Goal: Find contact information: Find contact information

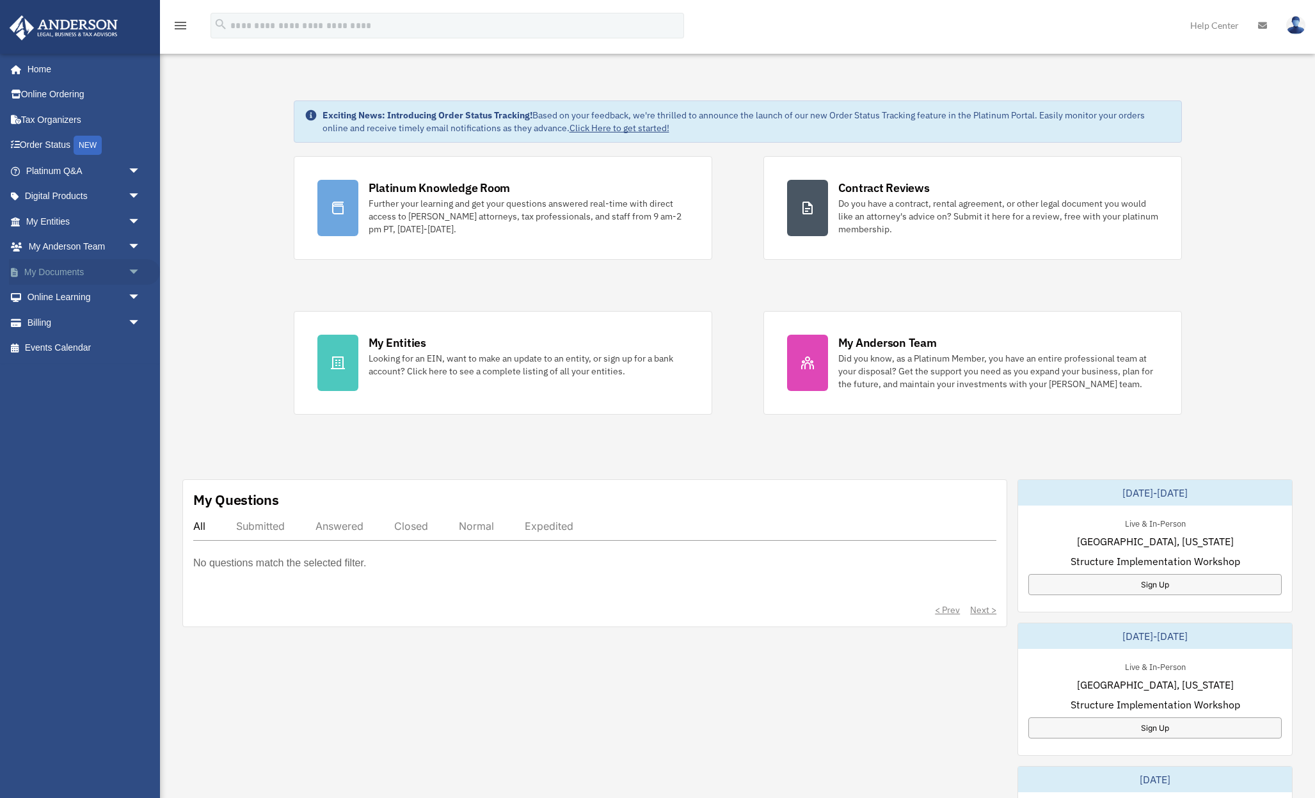
click at [99, 273] on link "My Documents arrow_drop_down" at bounding box center [84, 272] width 151 height 26
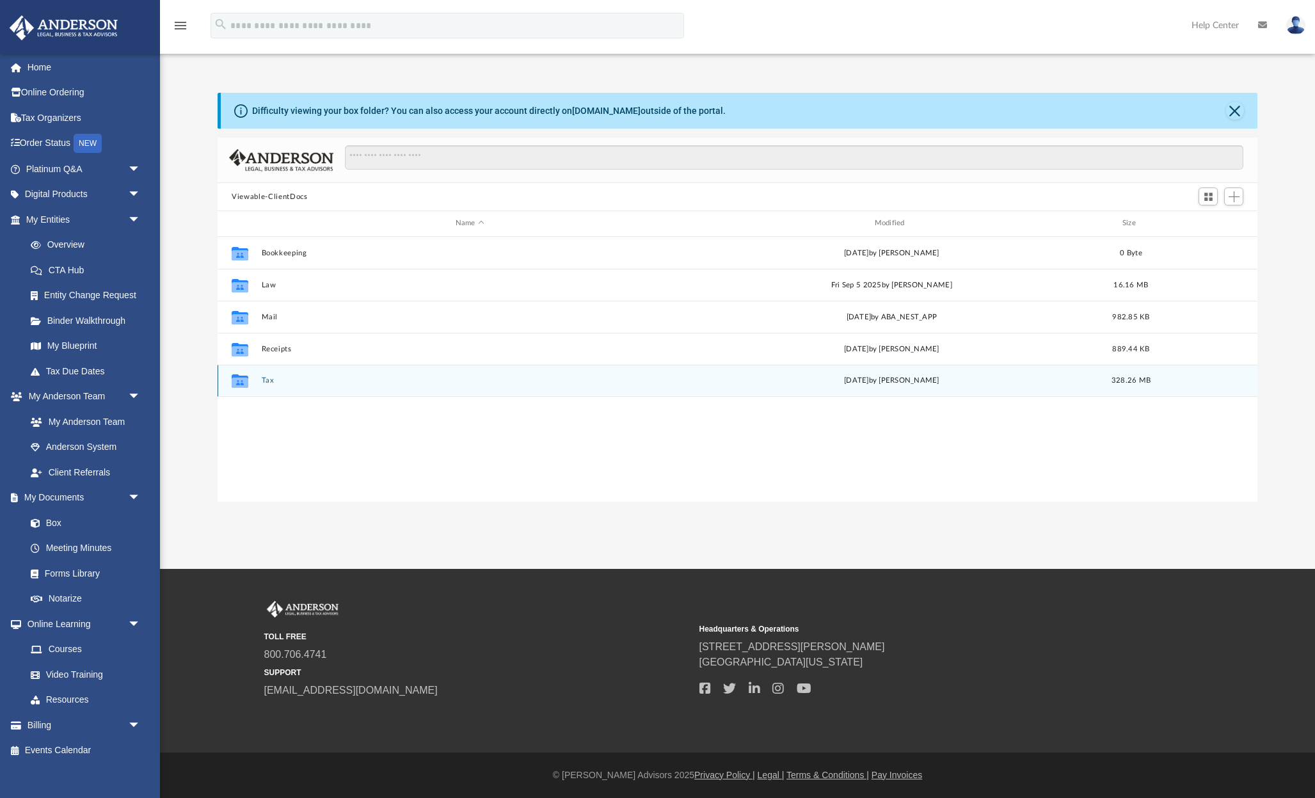
click at [264, 380] on button "Tax" at bounding box center [470, 380] width 417 height 8
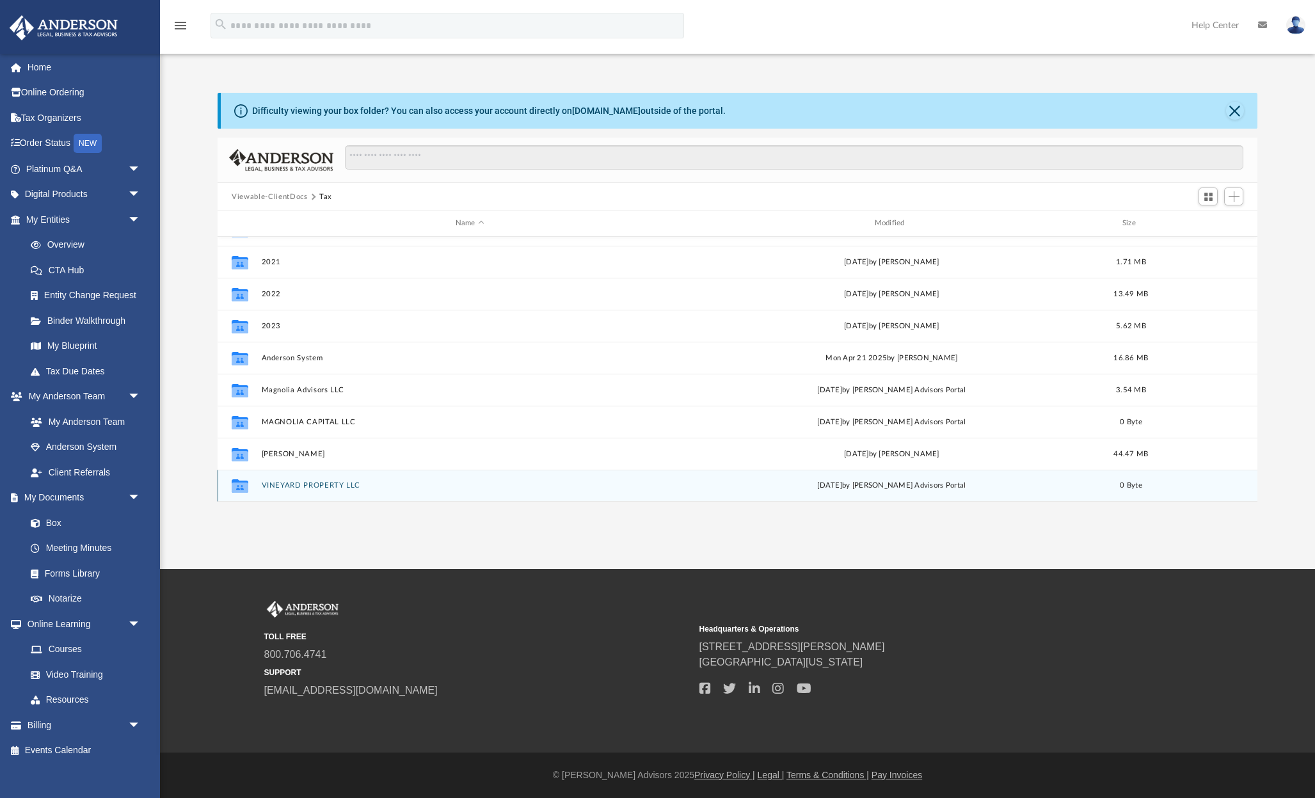
scroll to position [55, 0]
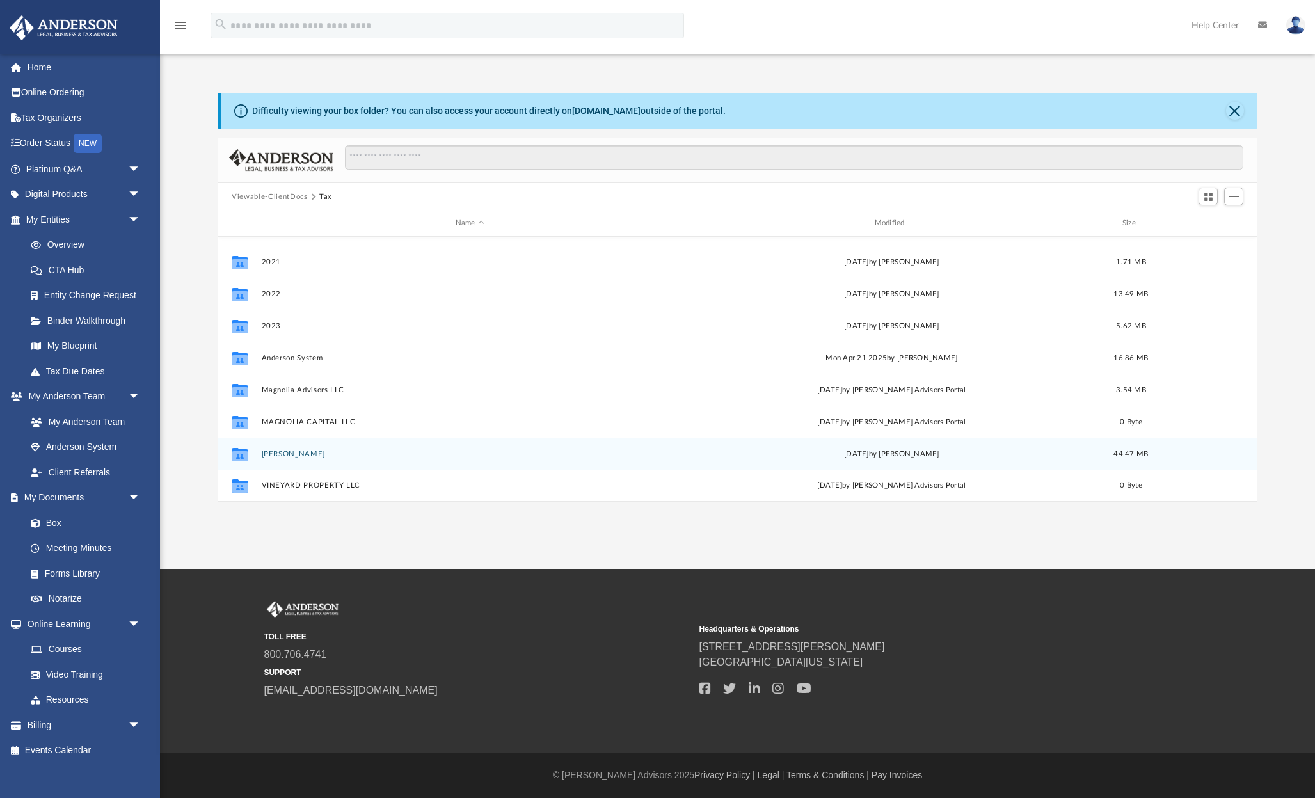
click at [307, 457] on button "Polcyn, Grady" at bounding box center [470, 454] width 417 height 8
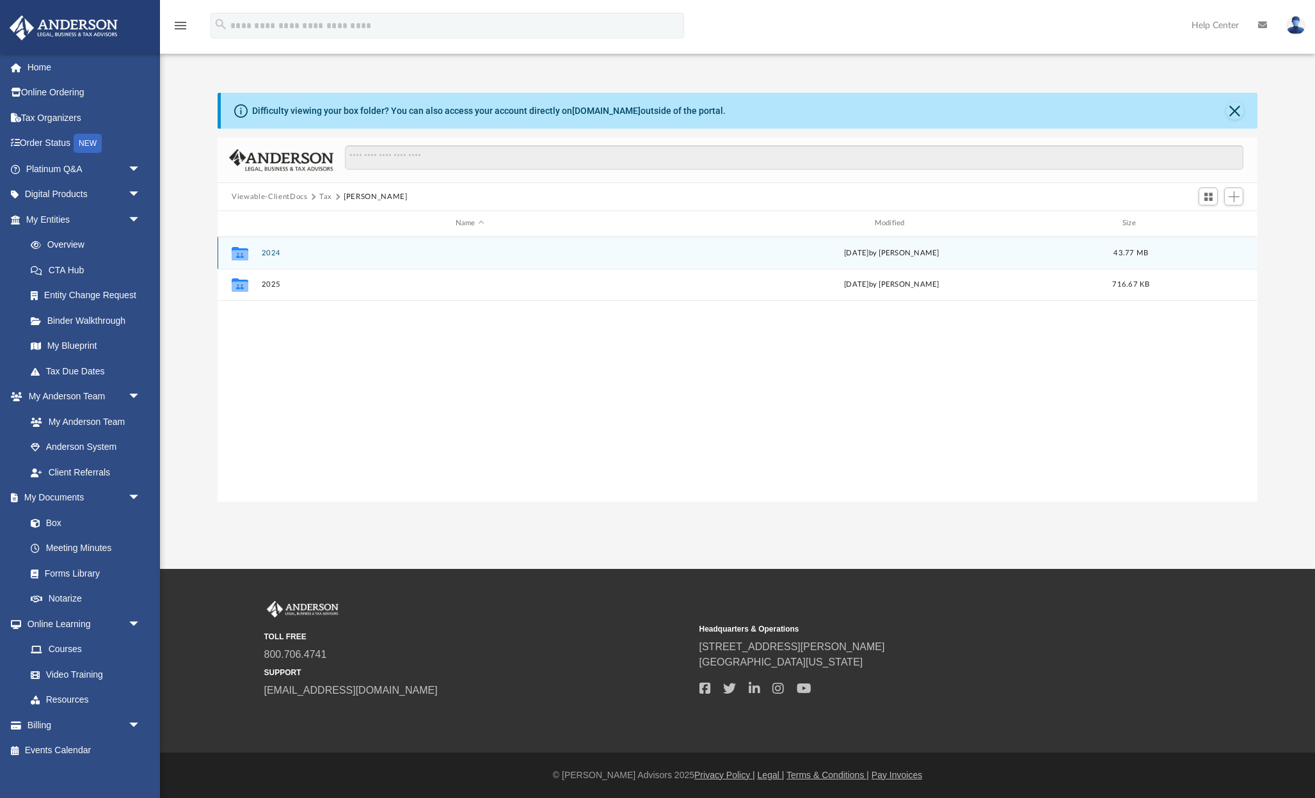
scroll to position [0, 0]
click at [269, 251] on button "2024" at bounding box center [470, 253] width 417 height 8
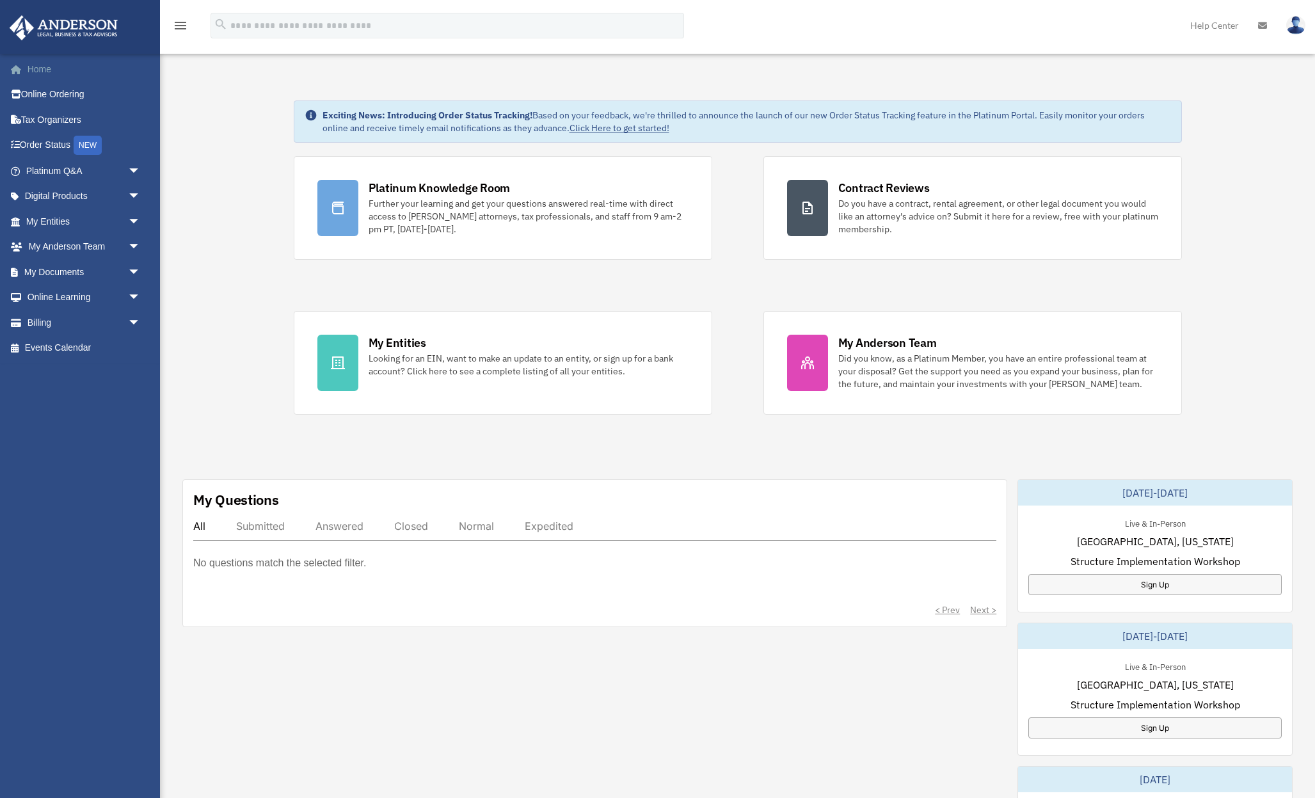
click at [41, 65] on link "Home" at bounding box center [84, 69] width 151 height 26
click at [1233, 24] on link "Help Center" at bounding box center [1215, 25] width 68 height 51
click at [65, 118] on link "Tax Organizers" at bounding box center [84, 120] width 151 height 26
click at [782, 310] on div "Platinum Knowledge Room Further your learning and get your questions answered r…" at bounding box center [738, 285] width 888 height 259
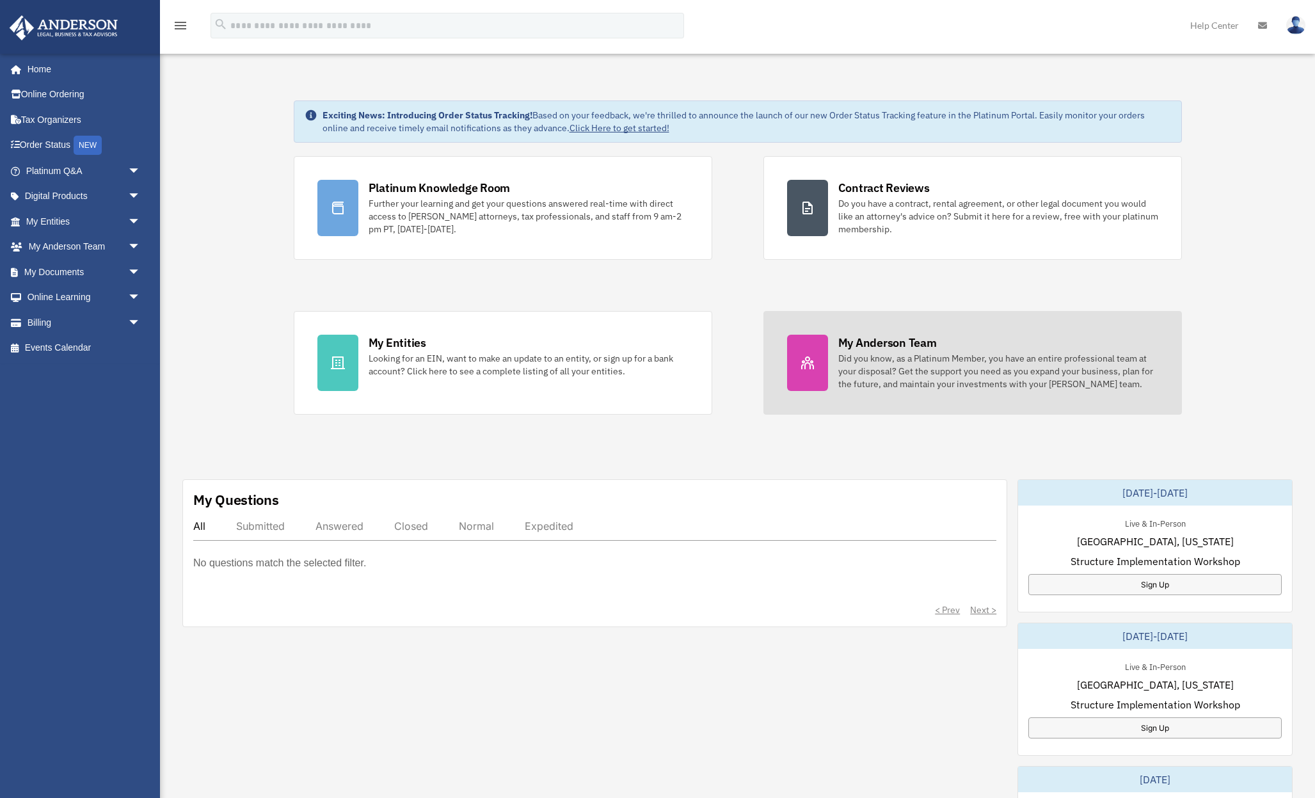
click at [872, 360] on div "Did you know, as a Platinum Member, you have an entire professional team at you…" at bounding box center [998, 371] width 320 height 38
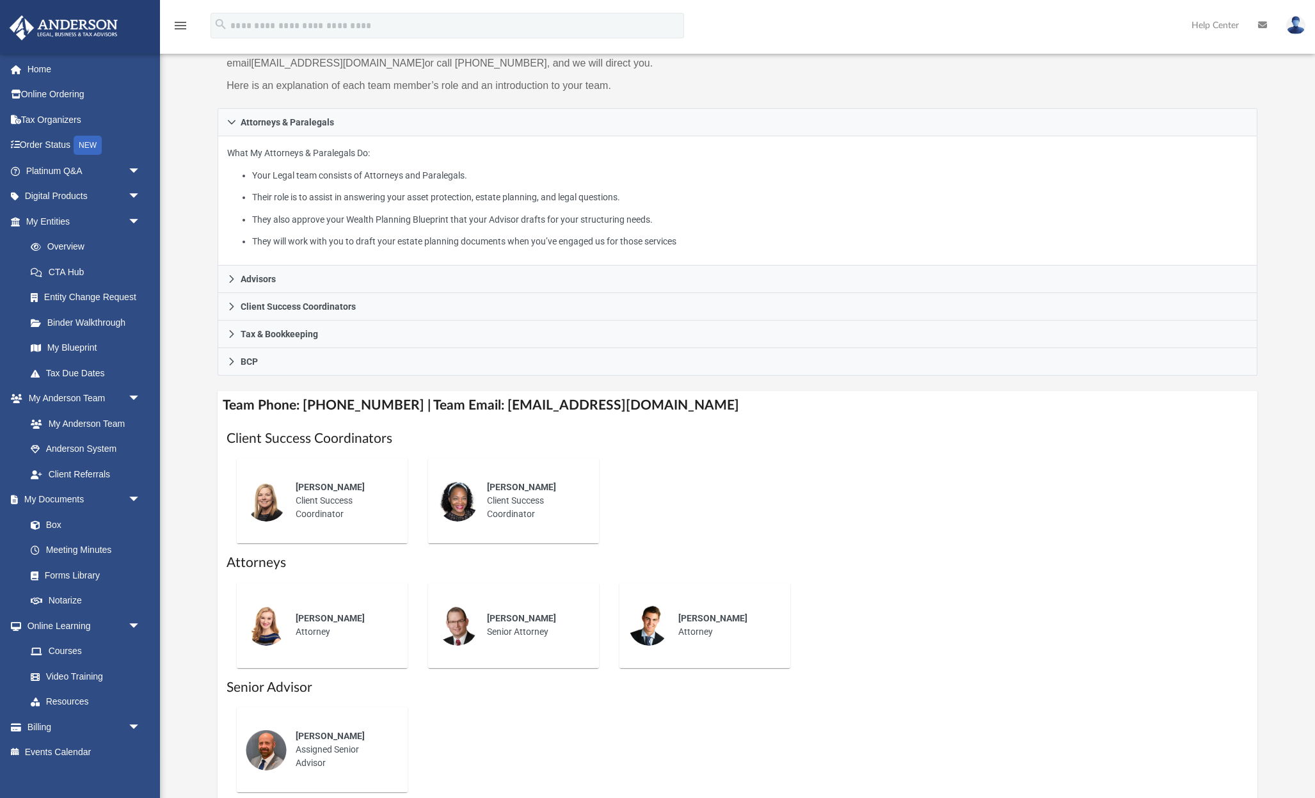
scroll to position [143, 0]
drag, startPoint x: 482, startPoint y: 406, endPoint x: 710, endPoint y: 401, distance: 227.9
click at [710, 401] on h4 "Team Phone: [PHONE_NUMBER] | Team Email: [EMAIL_ADDRESS][DOMAIN_NAME]" at bounding box center [738, 405] width 1040 height 29
copy h4 "[EMAIL_ADDRESS][DOMAIN_NAME]"
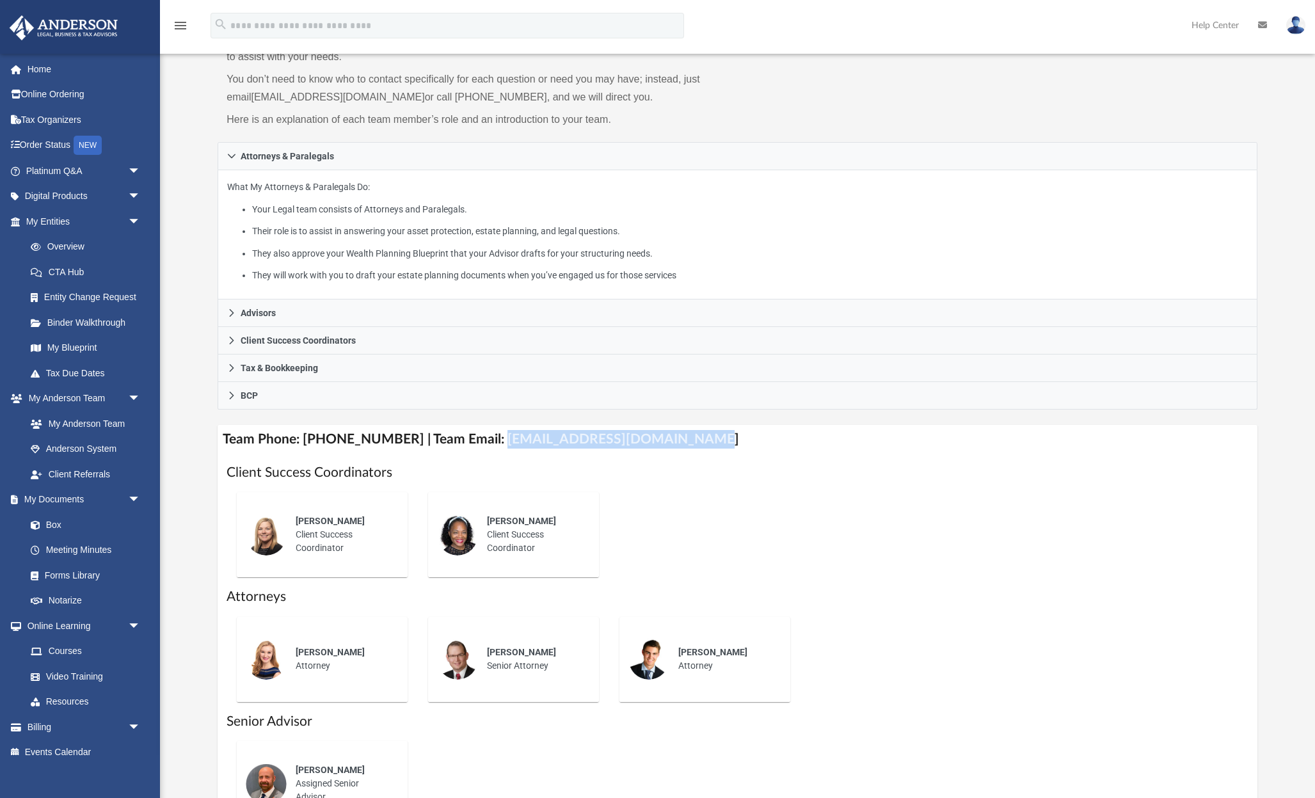
scroll to position [106, 0]
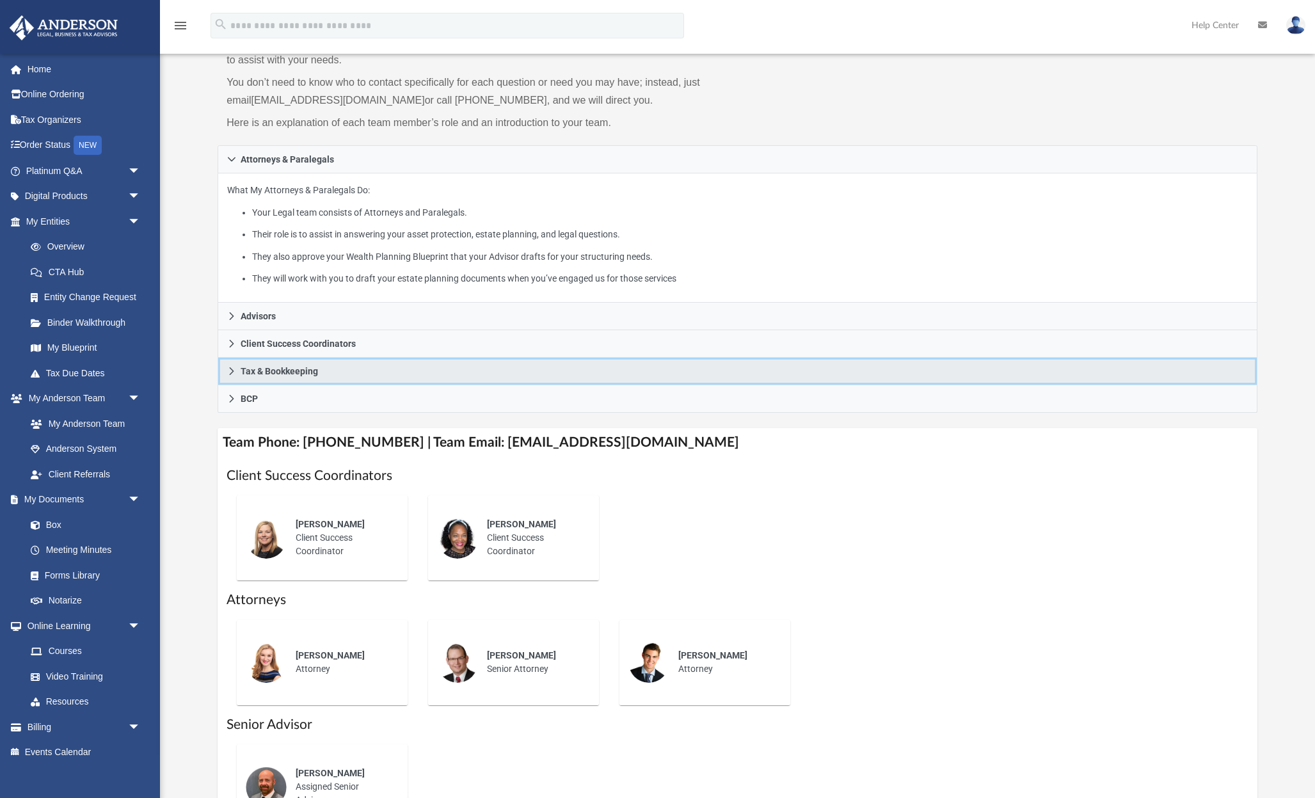
click at [234, 371] on icon at bounding box center [231, 371] width 9 height 9
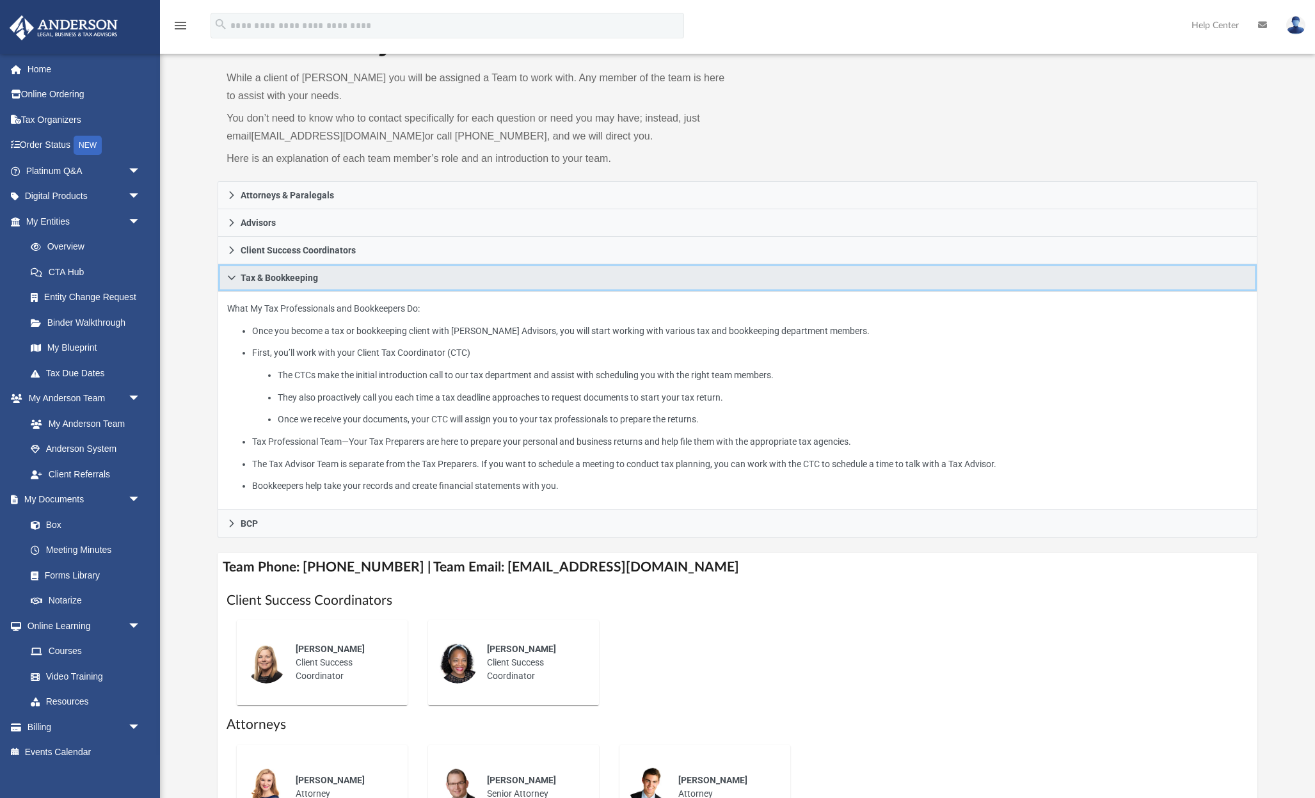
scroll to position [68, 0]
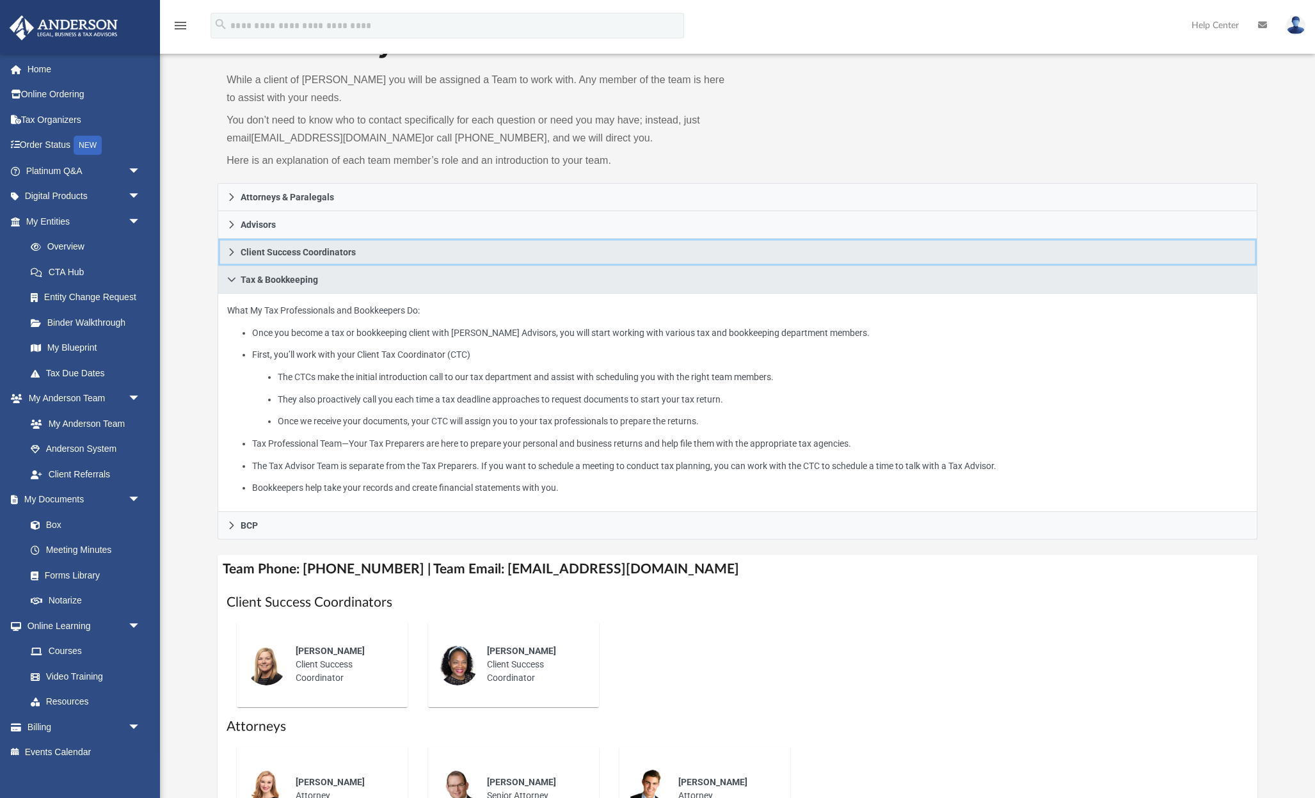
click at [225, 250] on link "Client Success Coordinators" at bounding box center [738, 253] width 1040 height 28
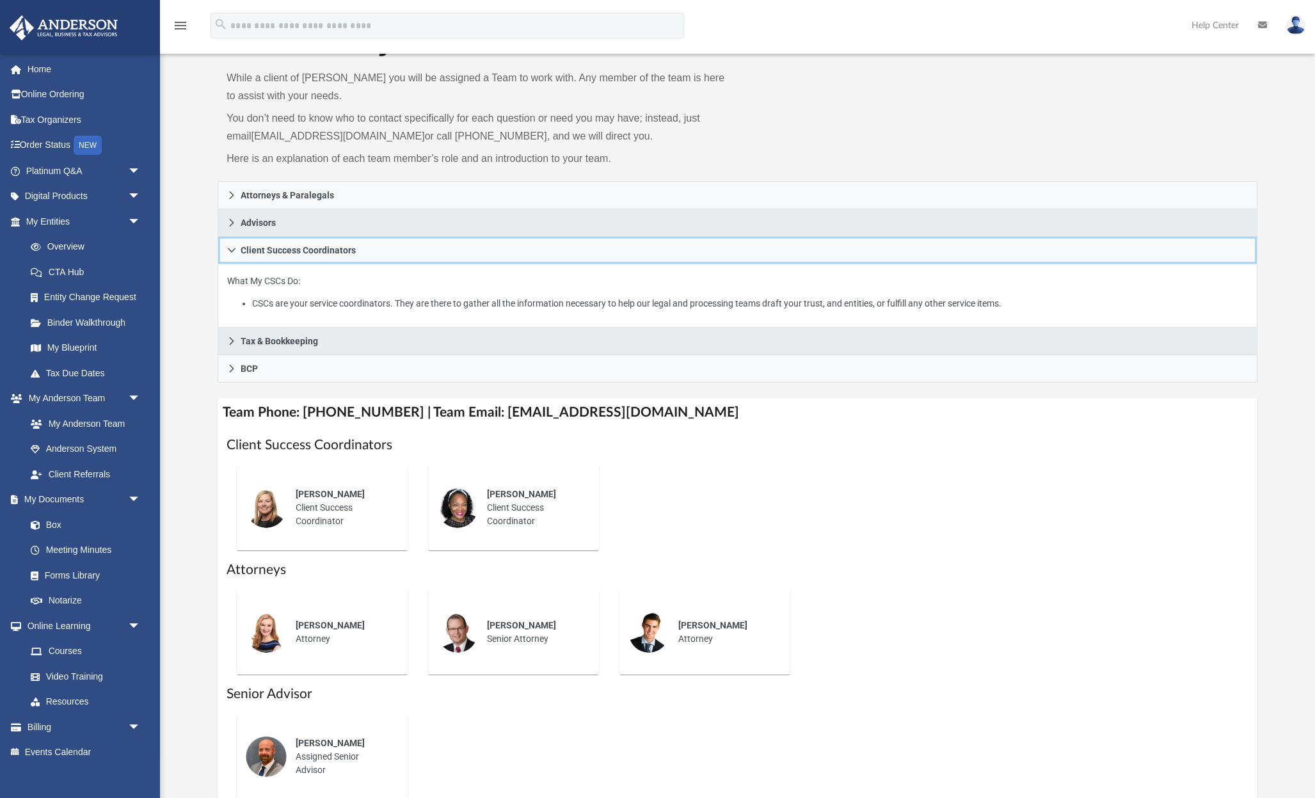
scroll to position [72, 0]
click at [228, 221] on icon at bounding box center [231, 221] width 9 height 9
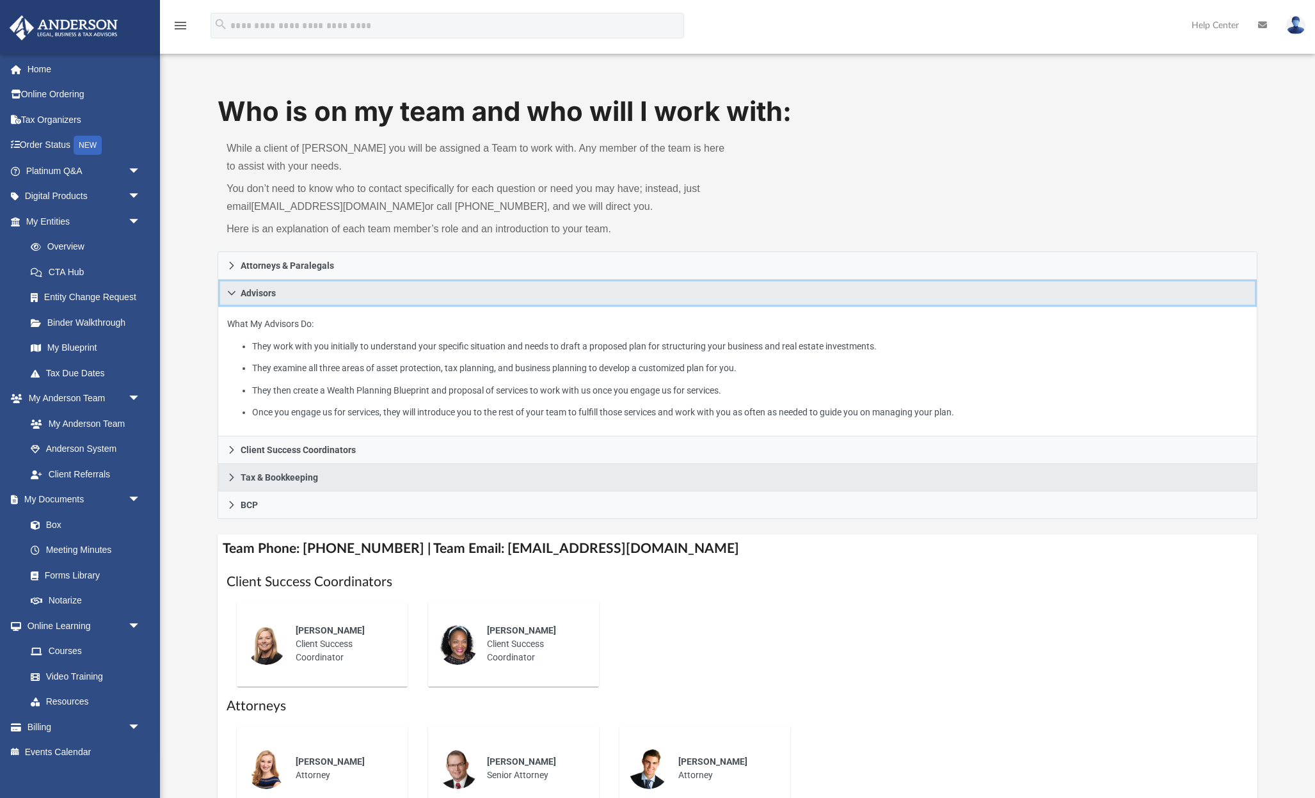
scroll to position [0, 0]
